Goal: Information Seeking & Learning: Learn about a topic

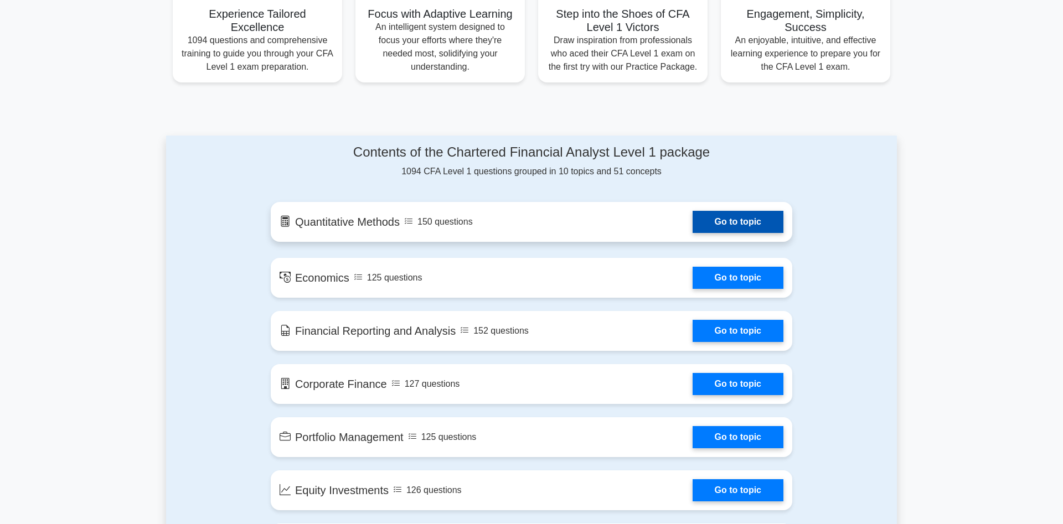
scroll to position [508, 0]
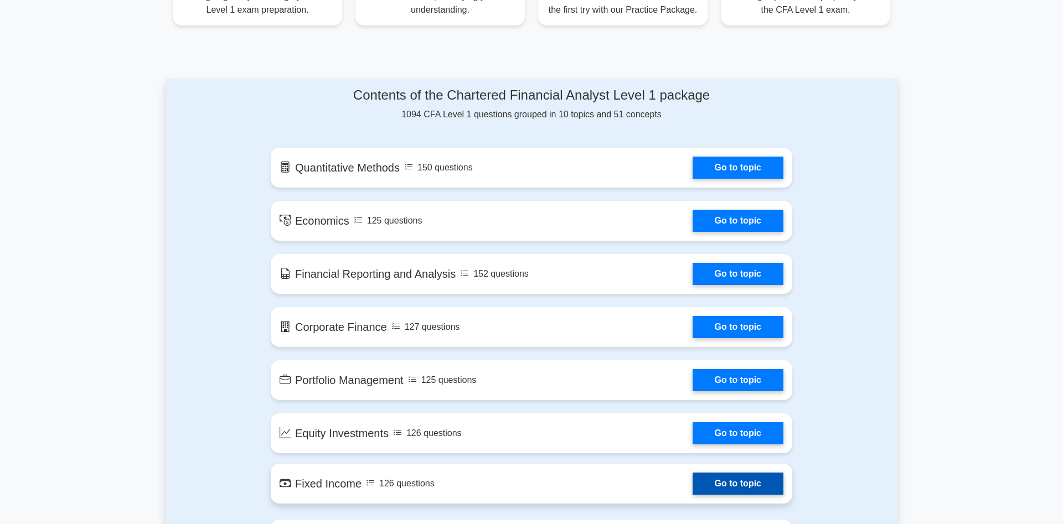
click at [759, 482] on link "Go to topic" at bounding box center [738, 484] width 91 height 22
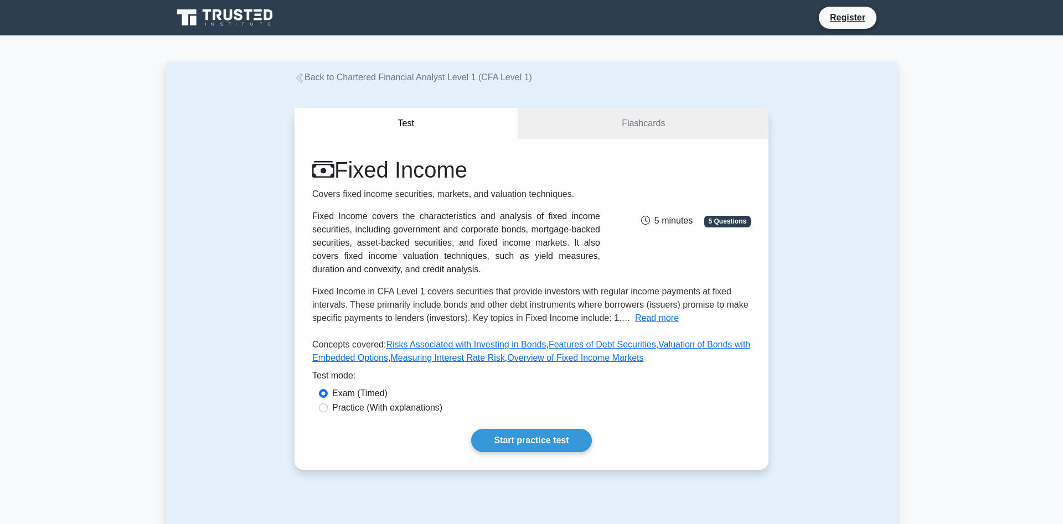
click at [422, 411] on label "Practice (With explanations)" at bounding box center [387, 407] width 110 height 13
click at [328, 411] on input "Practice (With explanations)" at bounding box center [323, 408] width 9 height 9
radio input "true"
click at [508, 438] on link "Start practice test" at bounding box center [531, 440] width 120 height 23
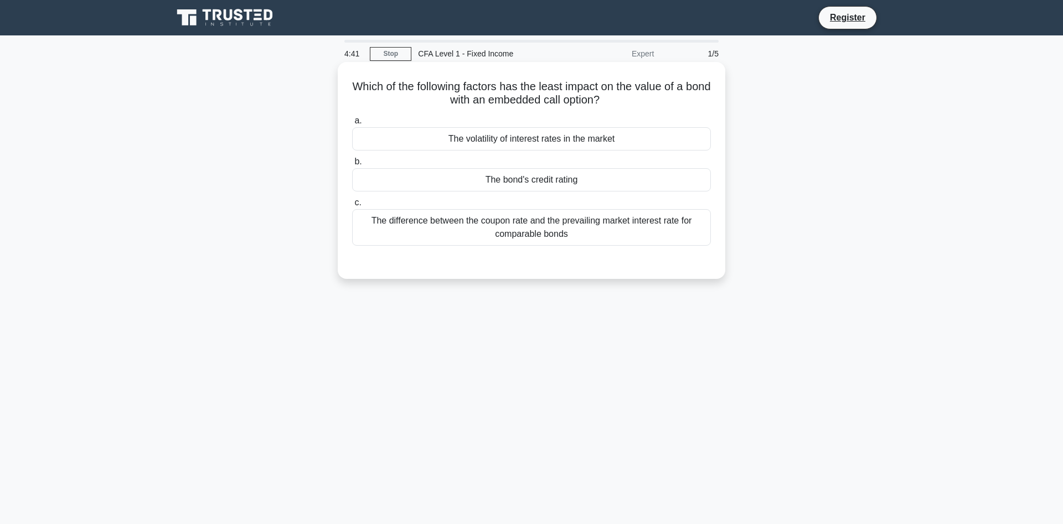
click at [632, 231] on div "The difference between the coupon rate and the prevailing market interest rate …" at bounding box center [531, 227] width 359 height 37
click at [352, 207] on input "c. The difference between the coupon rate and the prevailing market interest ra…" at bounding box center [352, 202] width 0 height 7
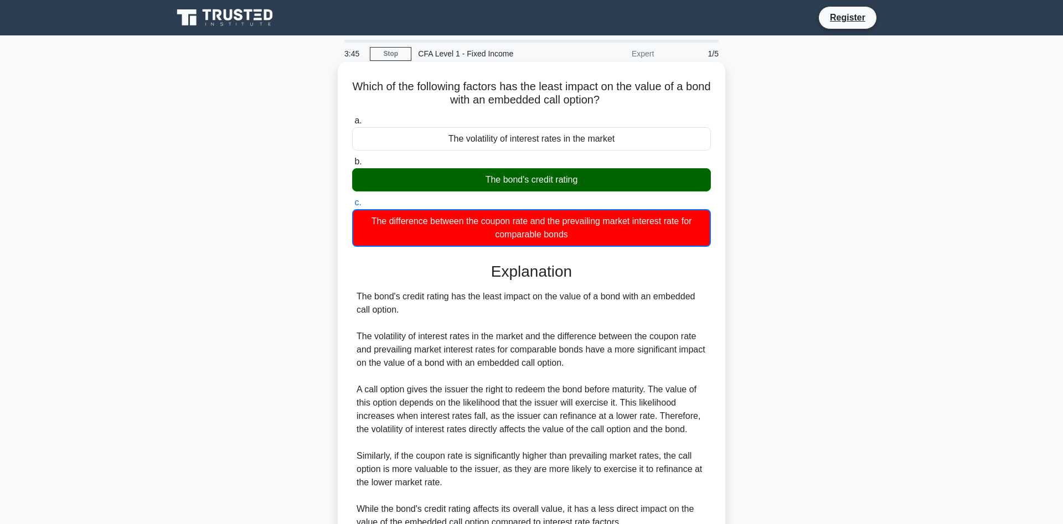
drag, startPoint x: 369, startPoint y: 88, endPoint x: 597, endPoint y: 234, distance: 270.5
click at [598, 234] on div "Which of the following factors has the least impact on the value of a bond with…" at bounding box center [531, 335] width 379 height 538
copy div "a. The volatility of interest rates in the market b. The bond's credit rating c…"
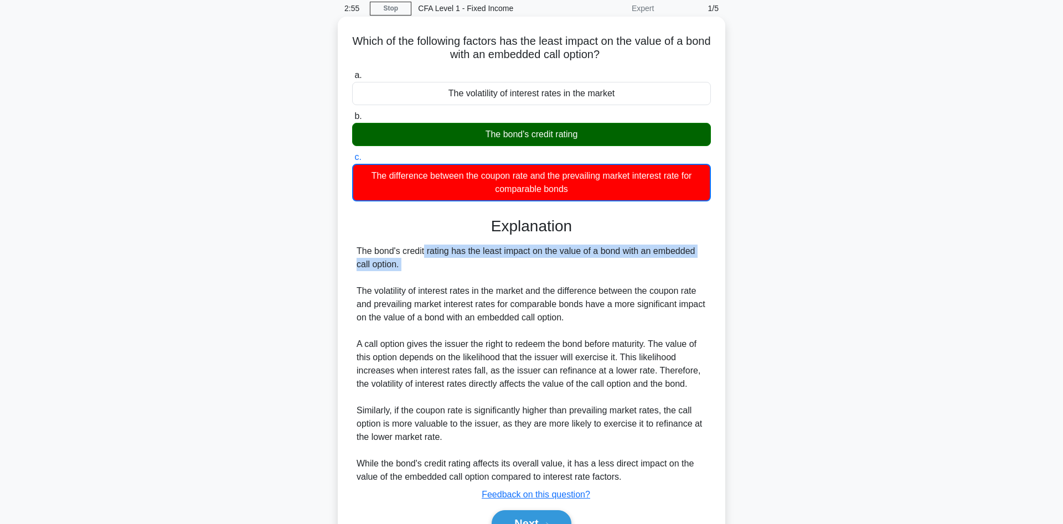
scroll to position [106, 0]
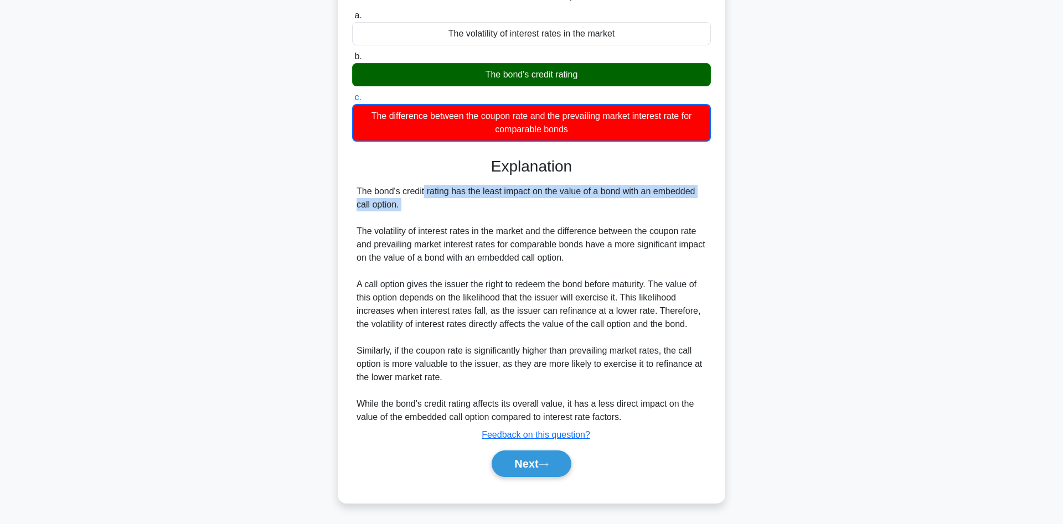
drag, startPoint x: 358, startPoint y: 300, endPoint x: 637, endPoint y: 416, distance: 302.1
click at [637, 416] on div "The bond's credit rating has the least impact on the value of a bond with an em…" at bounding box center [532, 304] width 350 height 239
copy div "The bond's credit rating has the least impact on the value of a bond with an em…"
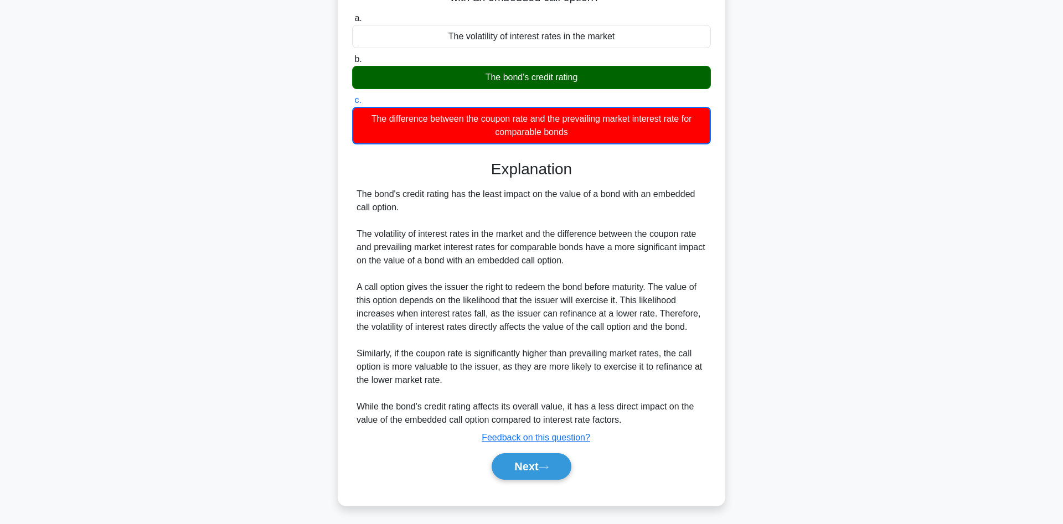
click at [132, 302] on main "2:22 Stop CFA Level 1 - Fixed Income Expert 1/5 Which of the following factors …" at bounding box center [531, 227] width 1063 height 594
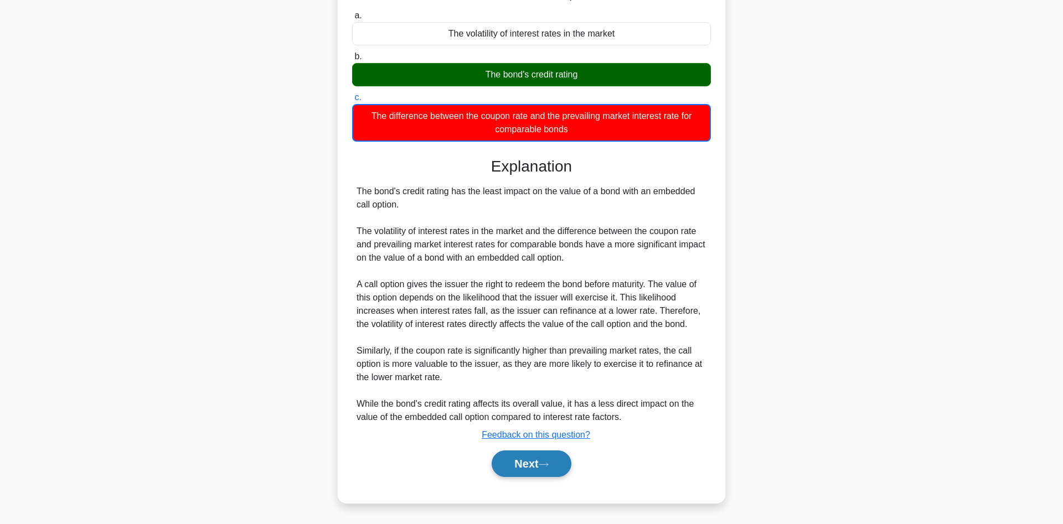
click at [510, 460] on button "Next" at bounding box center [531, 464] width 79 height 27
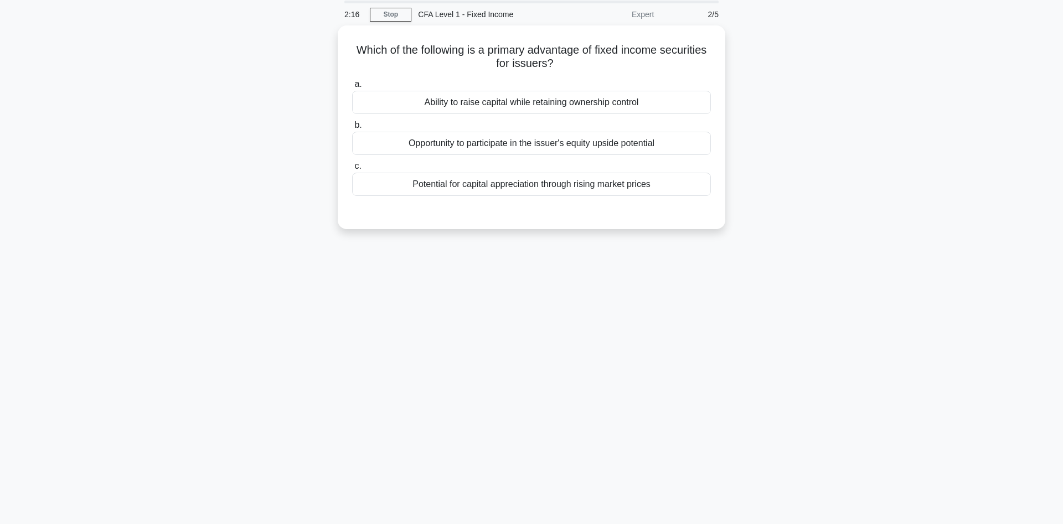
scroll to position [17, 0]
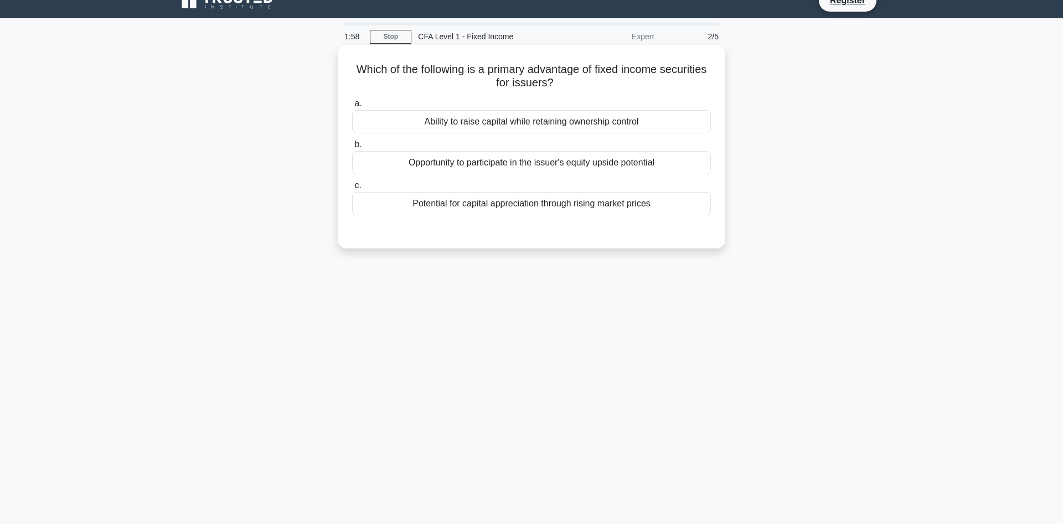
click at [561, 215] on div "Potential for capital appreciation through rising market prices" at bounding box center [531, 203] width 359 height 23
click at [352, 189] on input "c. Potential for capital appreciation through rising market prices" at bounding box center [352, 185] width 0 height 7
